Goal: Task Accomplishment & Management: Manage account settings

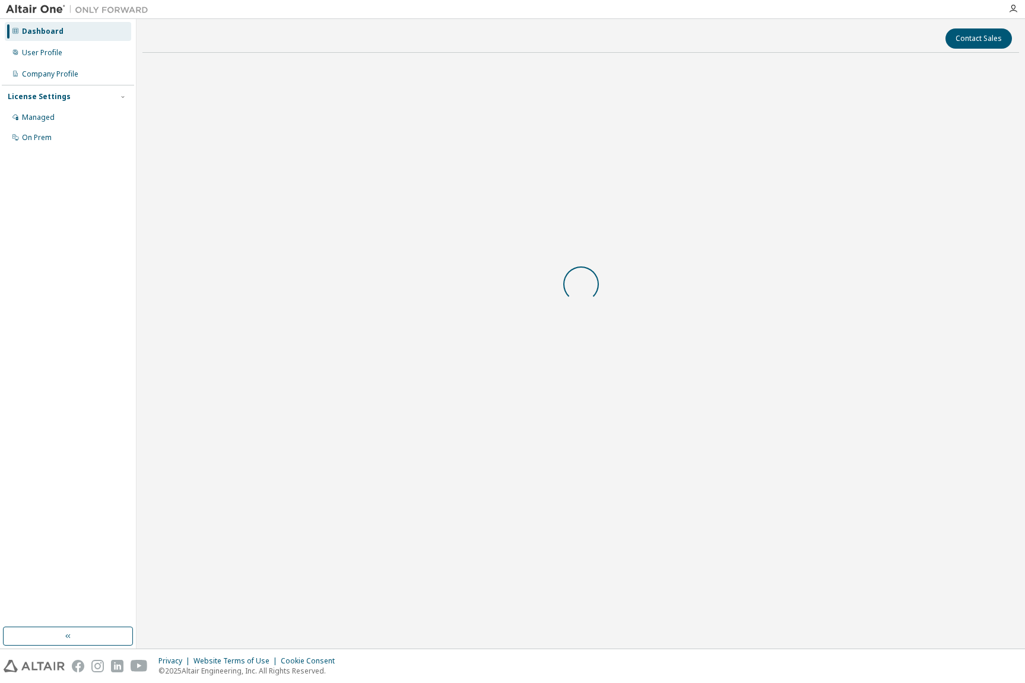
click at [634, 376] on body "Dashboard User Profile Company Profile License Settings Managed On Prem Contact…" at bounding box center [512, 341] width 1025 height 683
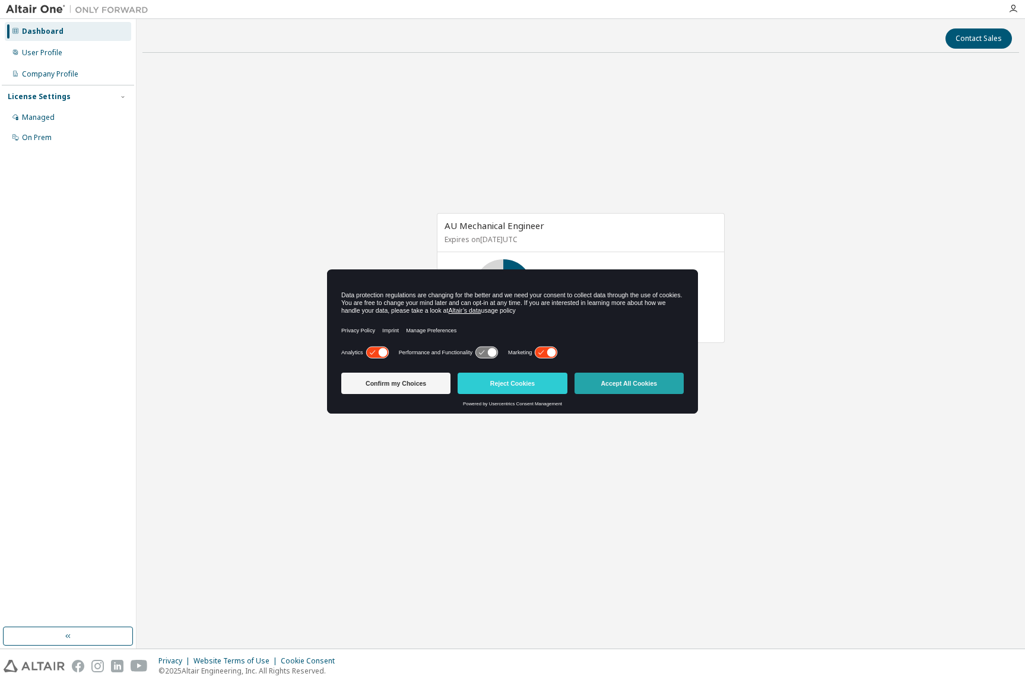
click at [633, 381] on button "Accept All Cookies" at bounding box center [628, 383] width 109 height 21
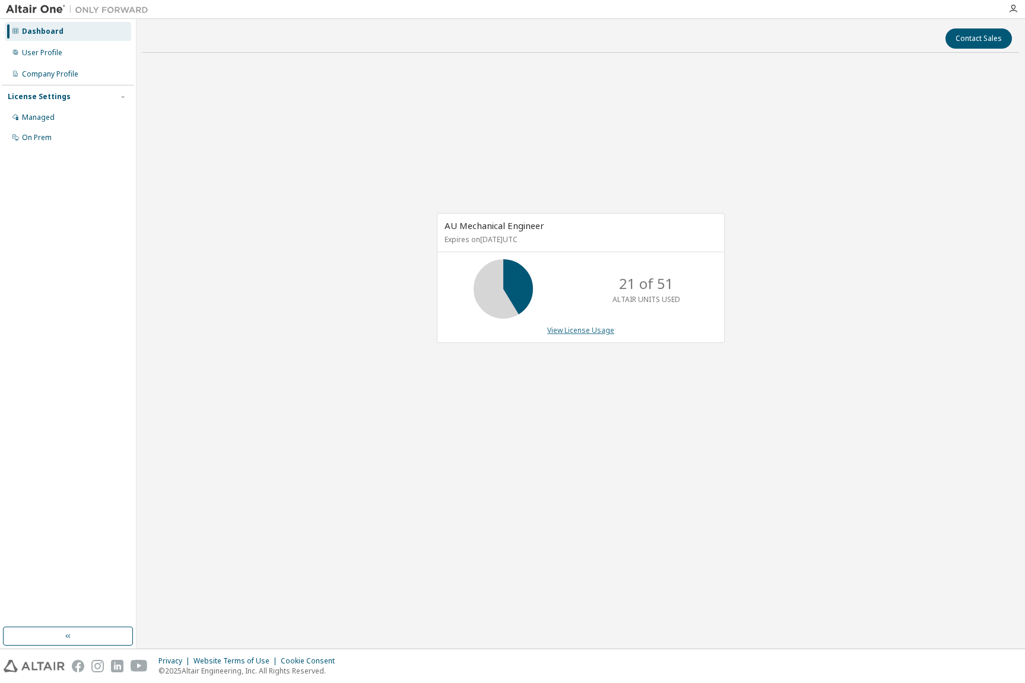
click at [587, 329] on link "View License Usage" at bounding box center [580, 330] width 67 height 10
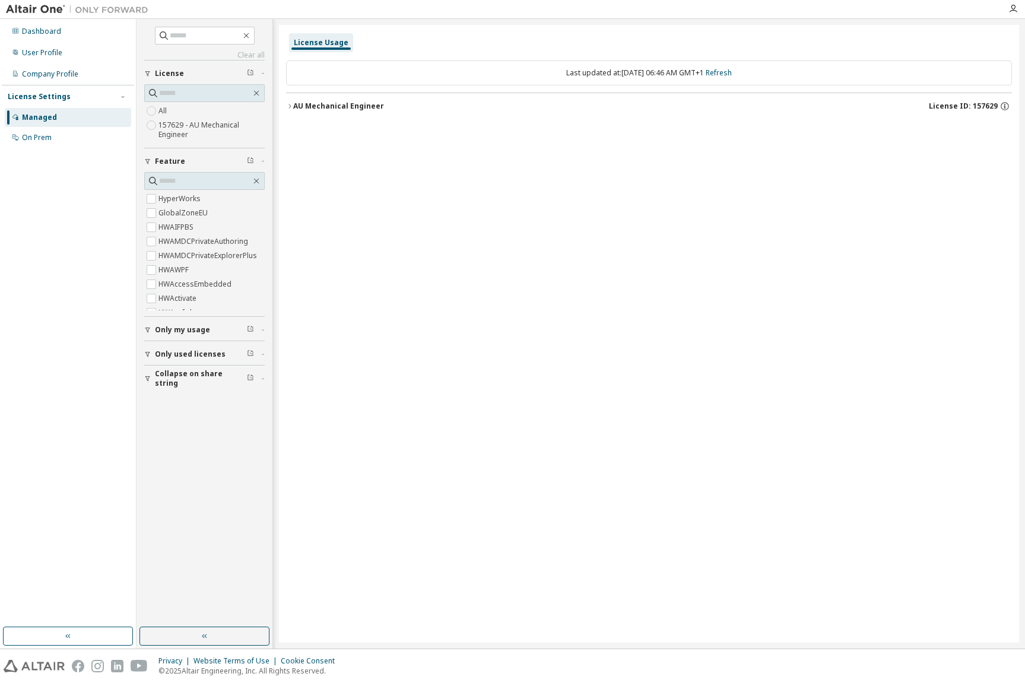
drag, startPoint x: 307, startPoint y: 106, endPoint x: 317, endPoint y: 126, distance: 22.6
click at [308, 106] on div "AU Mechanical Engineer" at bounding box center [338, 105] width 91 height 9
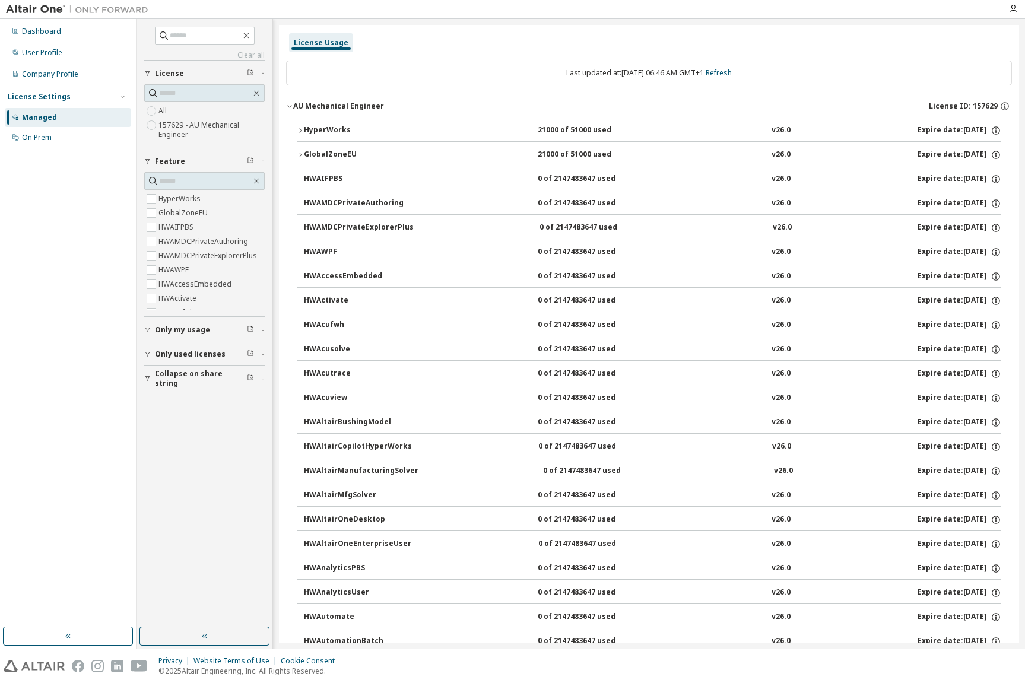
click at [332, 105] on div "AU Mechanical Engineer" at bounding box center [338, 105] width 91 height 9
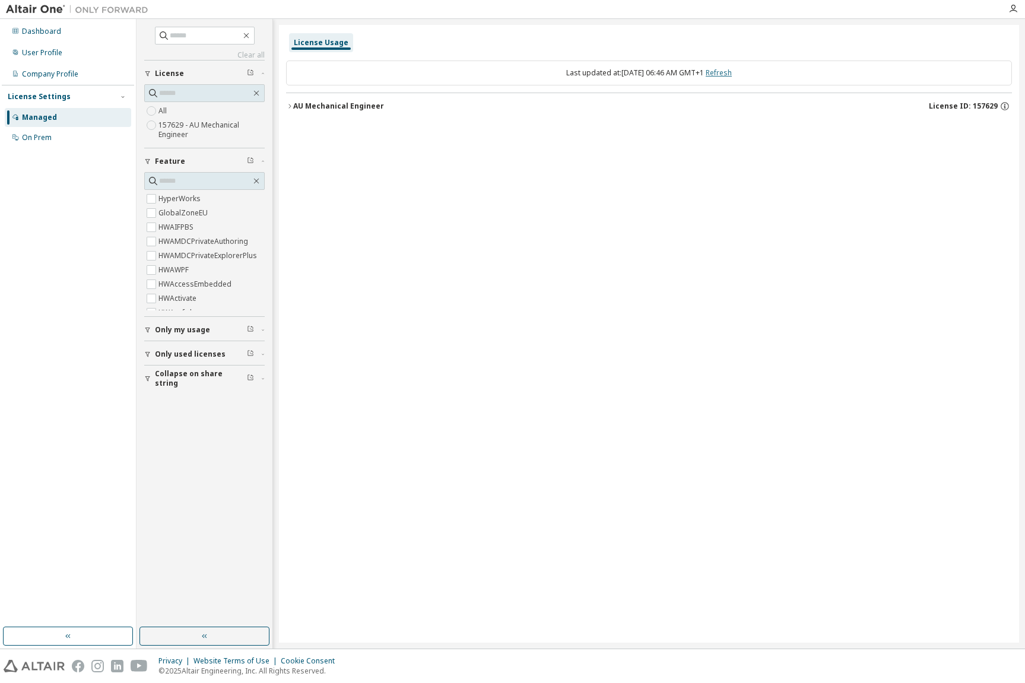
click at [731, 72] on link "Refresh" at bounding box center [718, 73] width 26 height 10
click at [179, 352] on span "Only used licenses" at bounding box center [190, 353] width 71 height 9
click at [164, 374] on label "Yes" at bounding box center [165, 372] width 14 height 14
click at [340, 107] on div "AU Mechanical Engineer" at bounding box center [338, 105] width 91 height 9
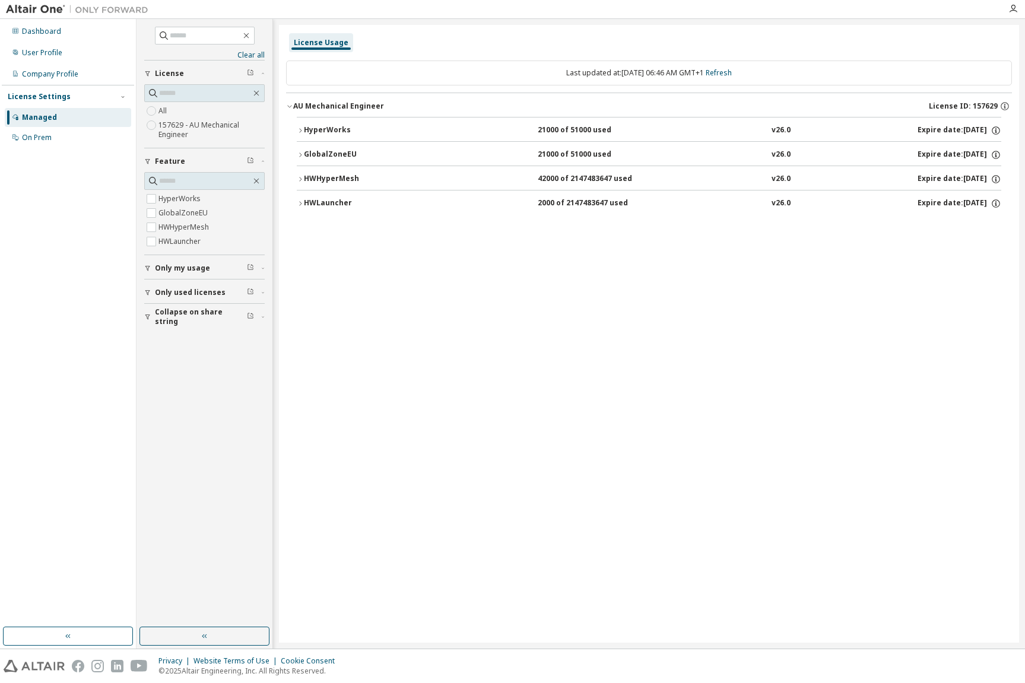
click at [161, 292] on span "Only used licenses" at bounding box center [190, 292] width 71 height 9
